Goal: Navigation & Orientation: Find specific page/section

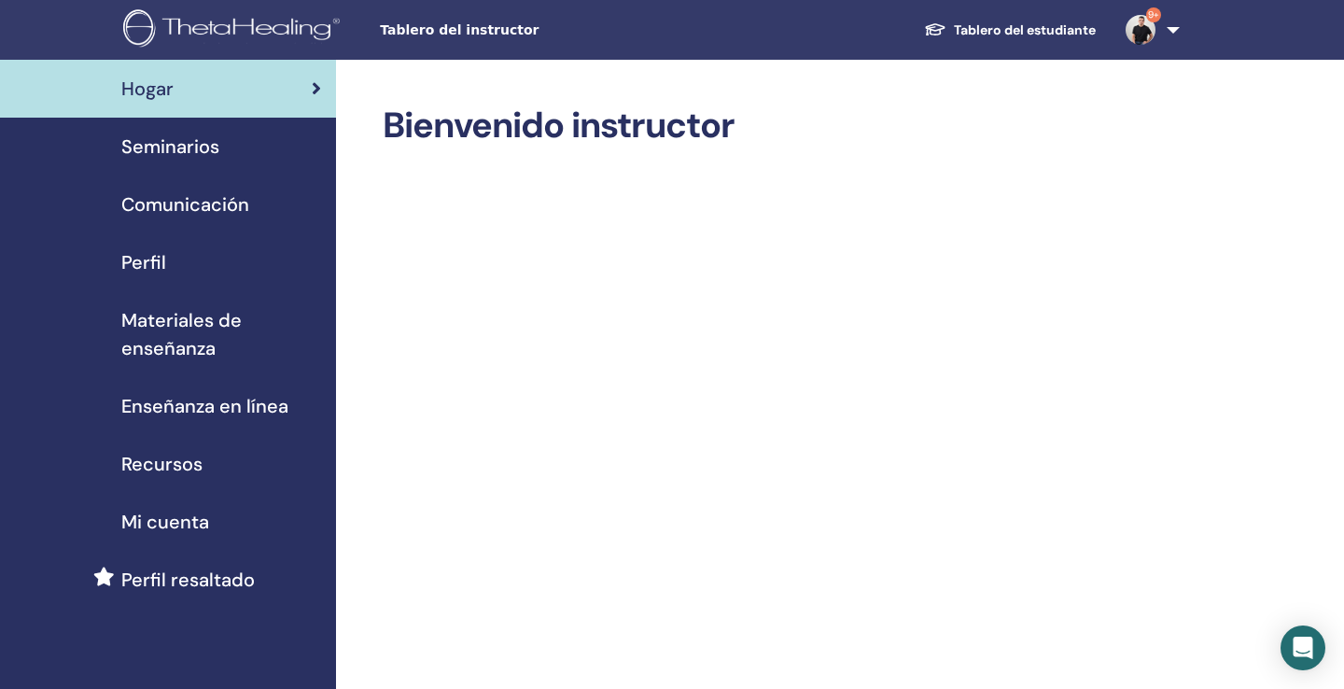
click at [206, 144] on span "Seminarios" at bounding box center [170, 147] width 98 height 28
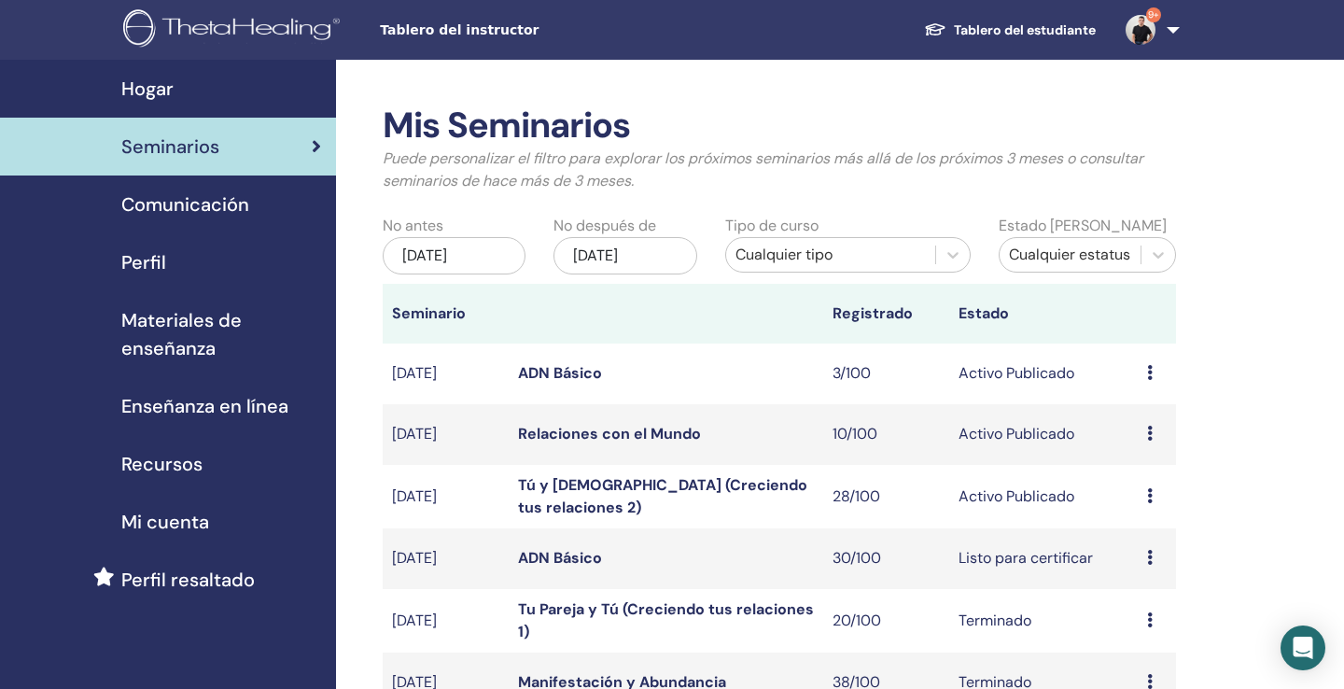
click at [1171, 31] on link "9+" at bounding box center [1149, 30] width 77 height 60
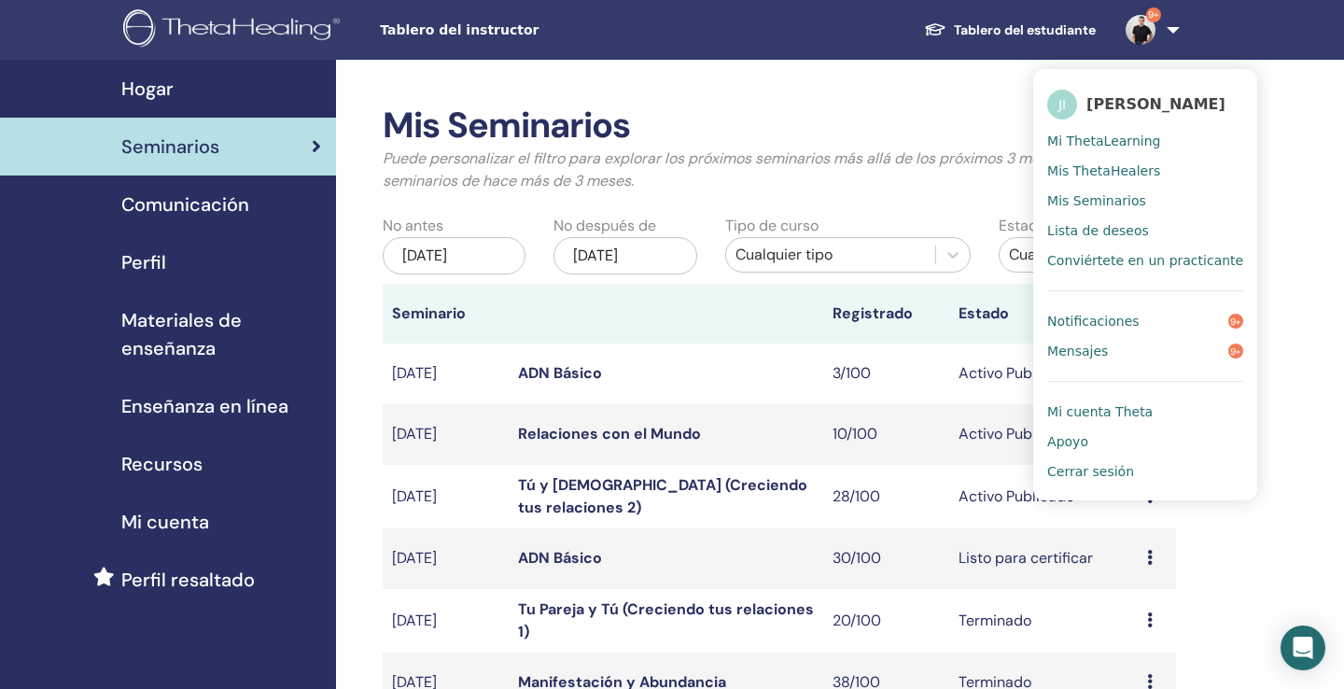
click at [1033, 29] on link "Tablero del estudiante" at bounding box center [1010, 30] width 202 height 35
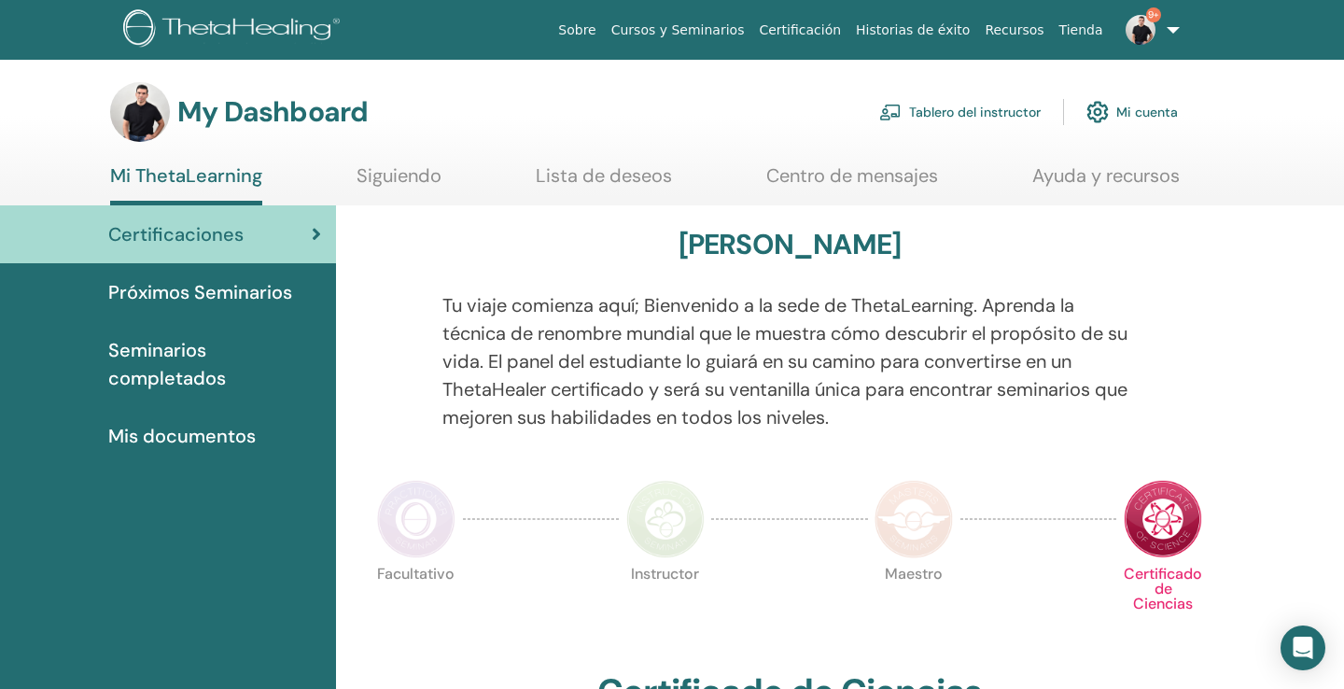
click at [738, 30] on link "Cursos y Seminarios" at bounding box center [678, 30] width 148 height 35
